Goal: Task Accomplishment & Management: Use online tool/utility

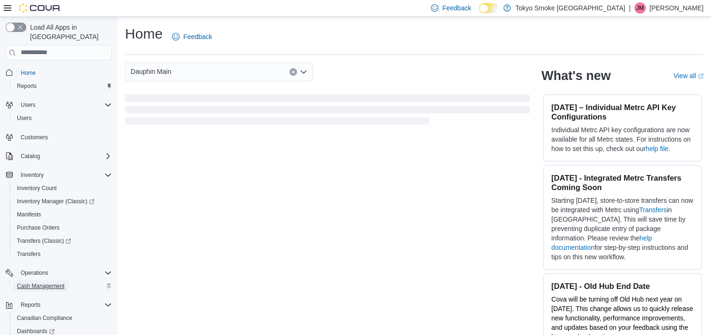
click at [39, 282] on span "Cash Management" at bounding box center [40, 286] width 47 height 8
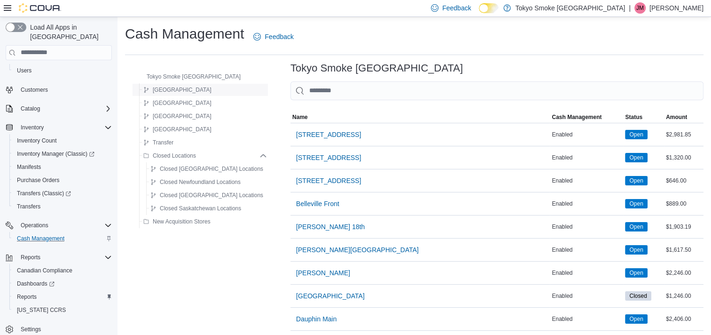
click at [170, 89] on span "[GEOGRAPHIC_DATA]" at bounding box center [182, 90] width 59 height 8
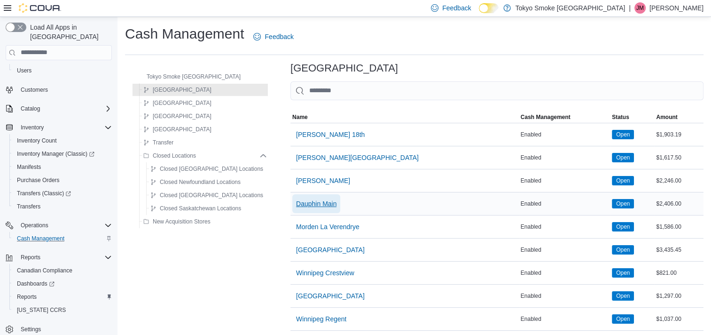
click at [302, 203] on span "Dauphin Main" at bounding box center [316, 203] width 40 height 9
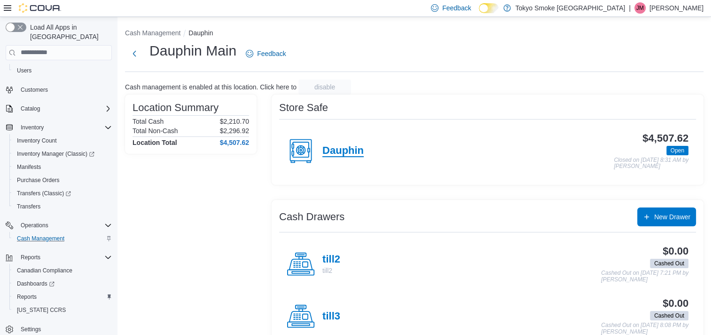
click at [340, 151] on h4 "Dauphin" at bounding box center [342, 151] width 41 height 12
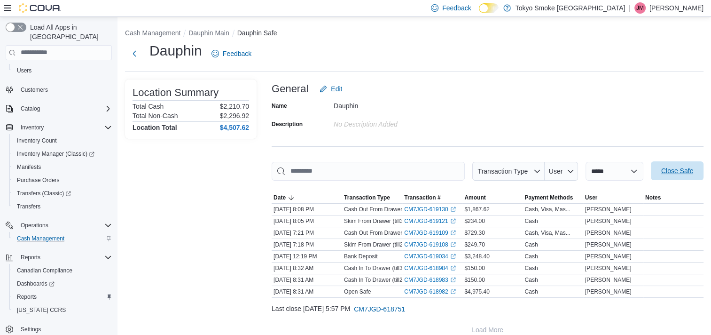
click at [667, 169] on span "Close Safe" at bounding box center [677, 170] width 41 height 19
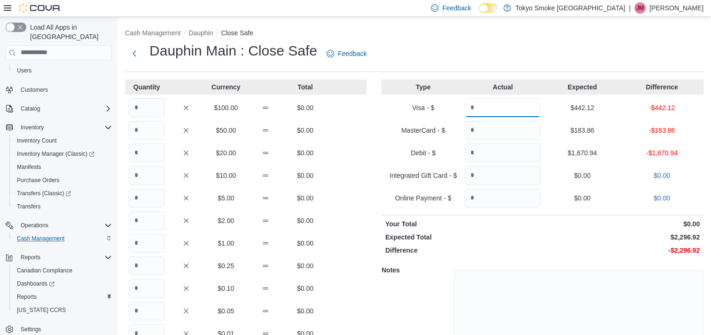
click at [514, 105] on input "Quantity" at bounding box center [503, 107] width 76 height 19
type input "******"
type input "*******"
click at [152, 106] on input "Quantity" at bounding box center [147, 107] width 36 height 19
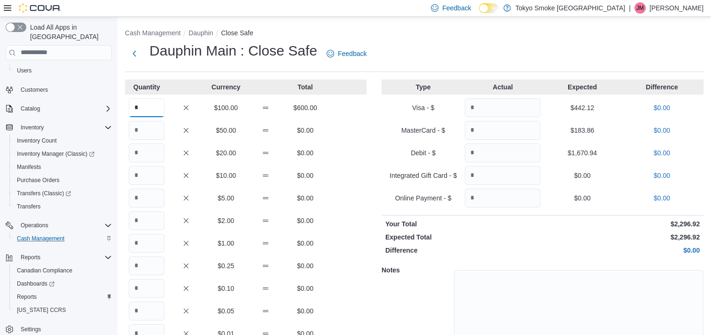
type input "*"
type input "**"
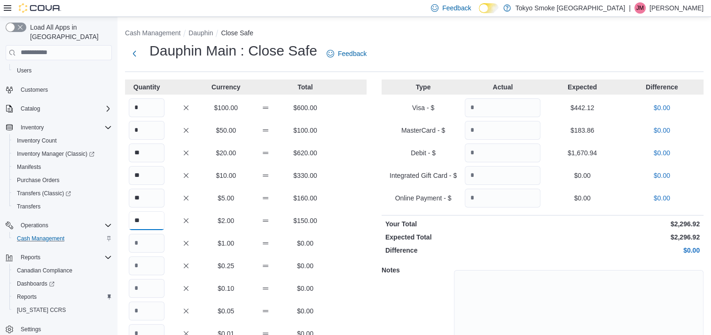
type input "**"
click at [149, 245] on input "Quantity" at bounding box center [147, 243] width 36 height 19
type input "***"
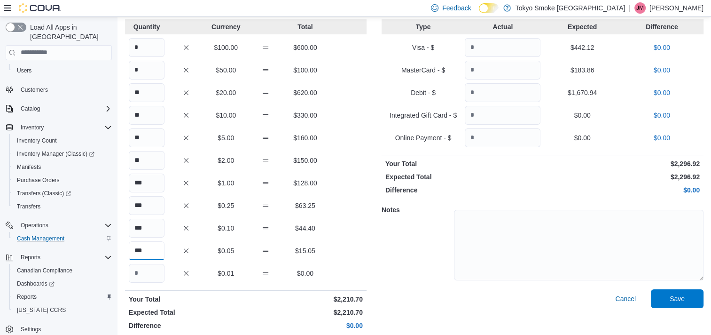
scroll to position [66, 0]
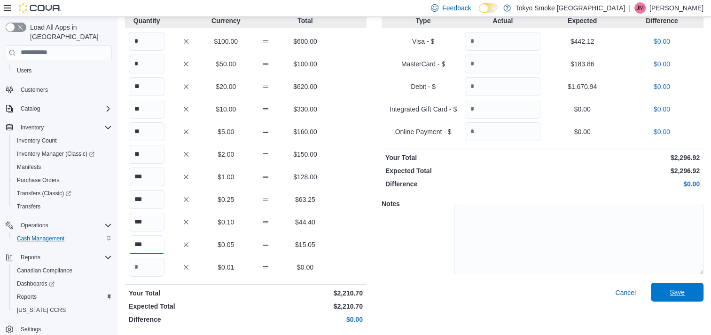
type input "***"
click at [694, 296] on span "Save" at bounding box center [677, 291] width 41 height 19
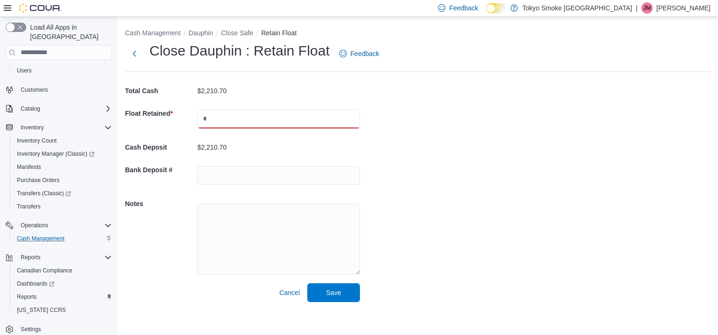
click at [280, 113] on input "text" at bounding box center [278, 119] width 163 height 19
type input "******"
click at [395, 147] on div "Cash Management Dauphin Close Safe Retain Float Close Dauphin : Retain Float Fe…" at bounding box center [417, 163] width 601 height 292
click at [333, 293] on span "Save" at bounding box center [333, 291] width 15 height 9
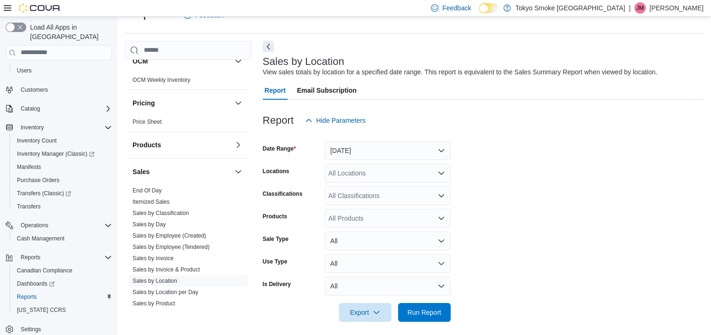
scroll to position [567, 0]
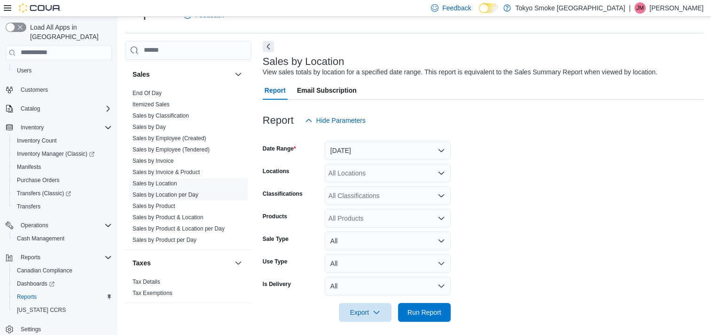
click at [170, 194] on link "Sales by Location per Day" at bounding box center [166, 194] width 66 height 7
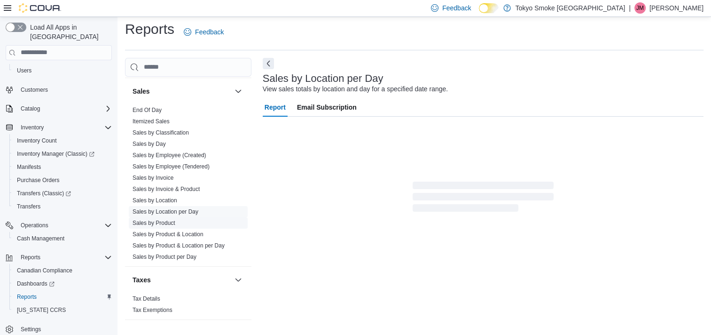
scroll to position [22, 0]
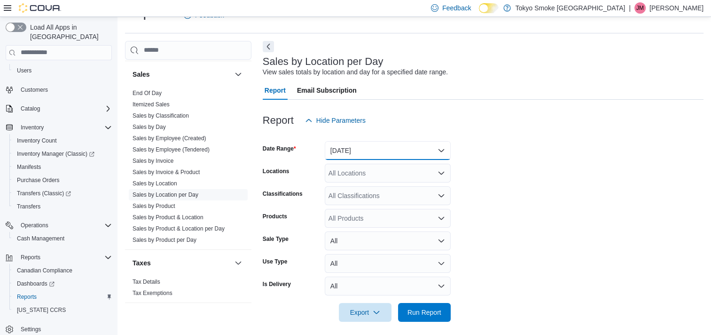
click at [355, 152] on button "[DATE]" at bounding box center [388, 150] width 126 height 19
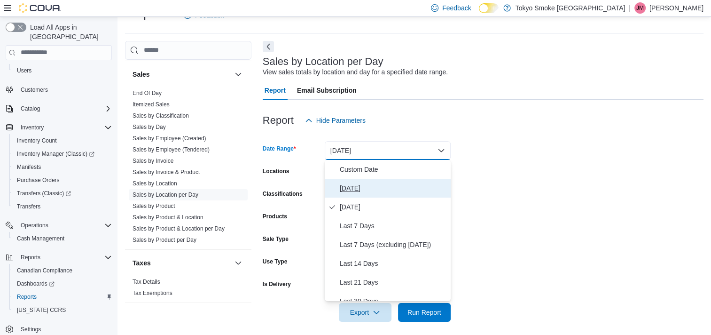
click at [352, 188] on span "[DATE]" at bounding box center [393, 187] width 107 height 11
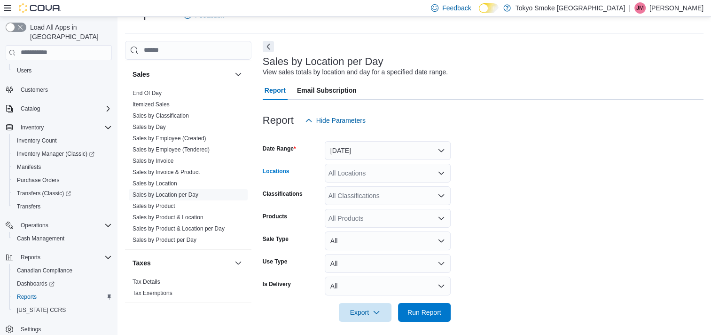
click at [346, 168] on div "All Locations" at bounding box center [388, 173] width 126 height 19
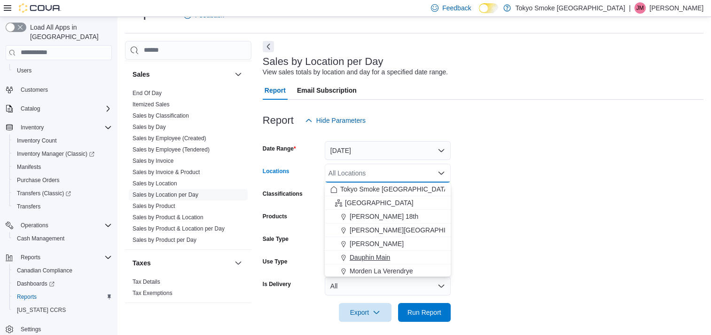
click at [363, 255] on span "Dauphin Main" at bounding box center [370, 256] width 40 height 9
click at [431, 175] on button "Clear input" at bounding box center [431, 173] width 8 height 8
click at [362, 200] on span "[GEOGRAPHIC_DATA]" at bounding box center [379, 202] width 69 height 9
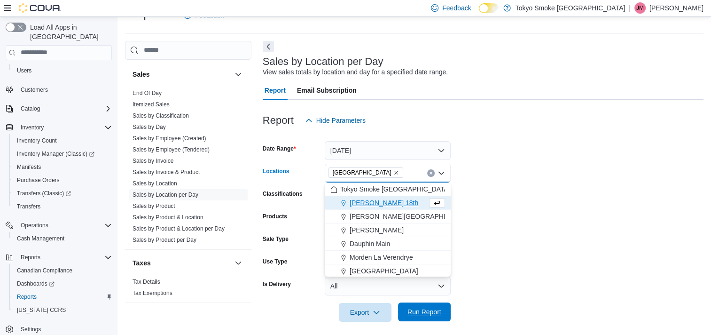
click at [416, 310] on span "Run Report" at bounding box center [424, 311] width 34 height 9
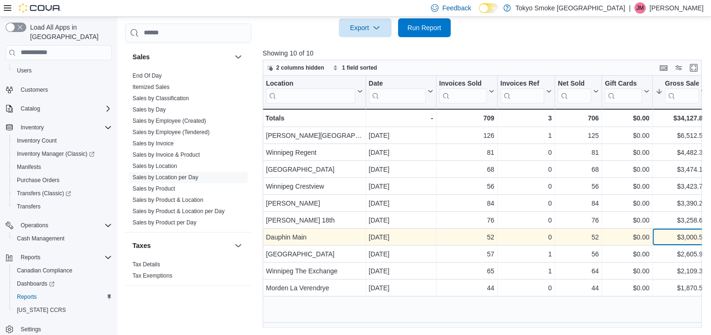
scroll to position [0, 3]
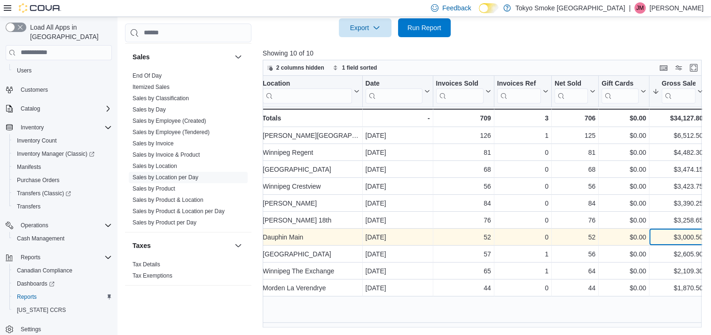
drag, startPoint x: 681, startPoint y: 236, endPoint x: 691, endPoint y: 236, distance: 10.8
click at [691, 236] on div "$3,000.50" at bounding box center [677, 236] width 51 height 11
click at [677, 234] on div "$3,000.50" at bounding box center [677, 236] width 51 height 11
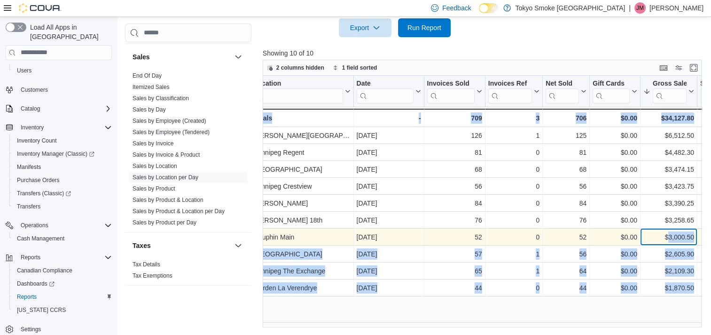
scroll to position [0, 19]
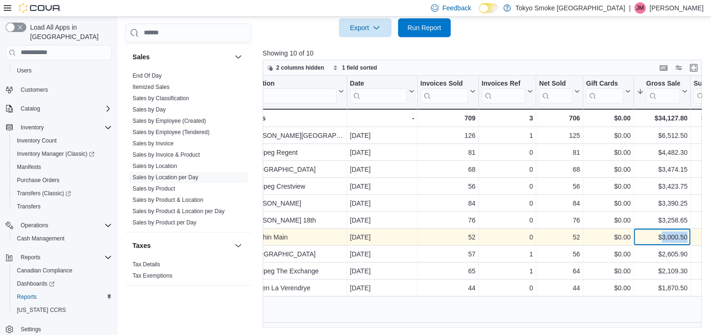
drag, startPoint x: 677, startPoint y: 235, endPoint x: 686, endPoint y: 235, distance: 8.9
click at [686, 235] on div "$3,000.50" at bounding box center [662, 236] width 51 height 11
copy div "3,000.50"
